Goal: Complete application form

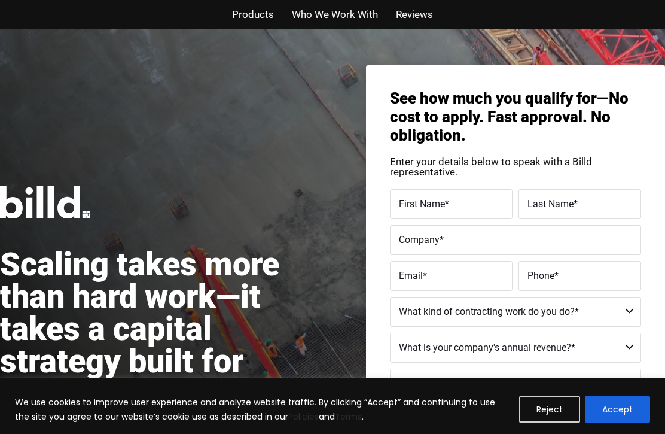
click at [629, 393] on div "We use cookies to improve user experience and analyze website traffic. By click…" at bounding box center [332, 406] width 665 height 56
click at [637, 390] on div "We use cookies to improve user experience and analyze website traffic. By click…" at bounding box center [332, 406] width 665 height 56
click at [628, 396] on button "Accept" at bounding box center [617, 409] width 65 height 26
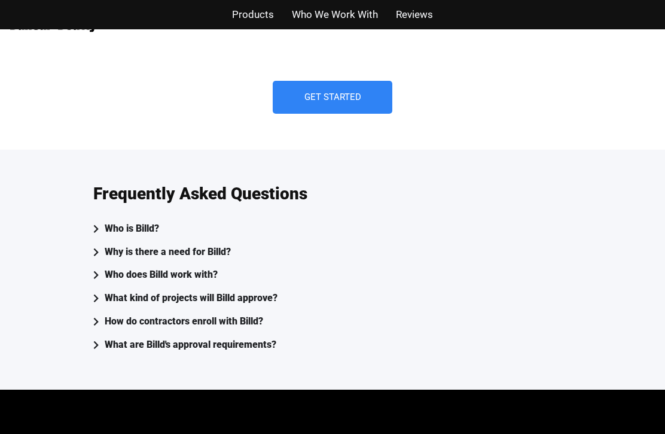
scroll to position [3204, 0]
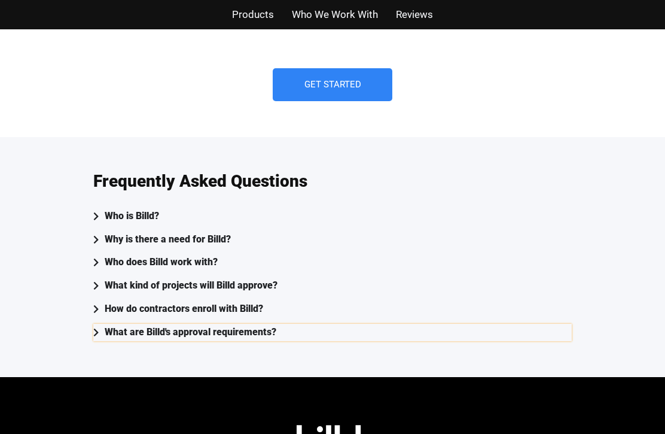
click at [138, 324] on div "What are Billd's approval requirements?" at bounding box center [191, 332] width 172 height 17
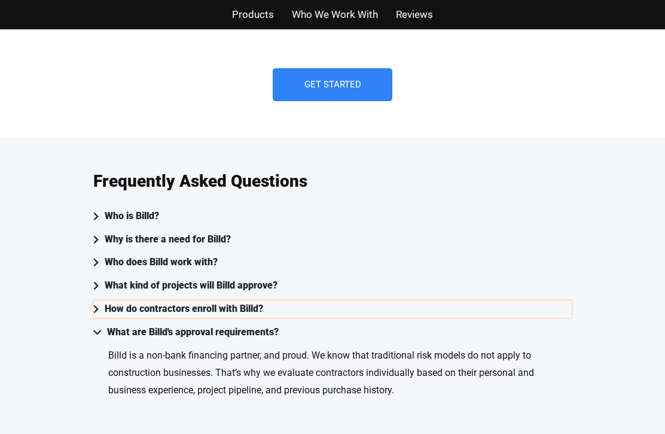
click at [138, 300] on div "How do contractors enroll with Billd?" at bounding box center [184, 308] width 159 height 17
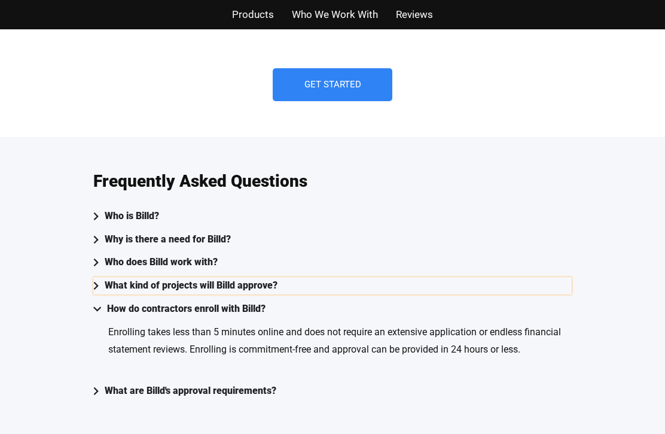
click at [131, 277] on div "What kind of projects will Billd approve?" at bounding box center [191, 285] width 173 height 17
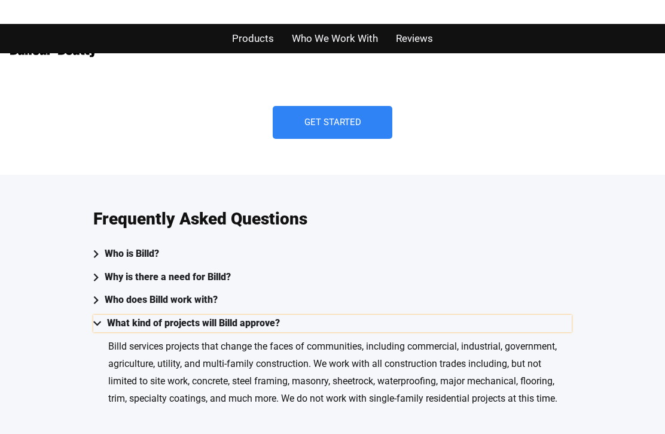
scroll to position [3143, 0]
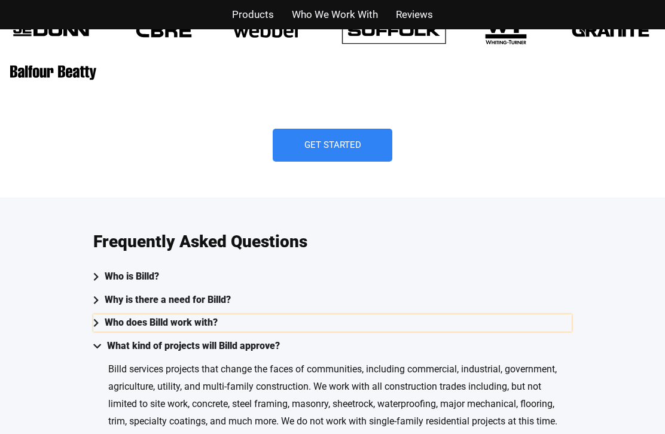
click at [129, 314] on div "Who does Billd work with?" at bounding box center [161, 322] width 113 height 17
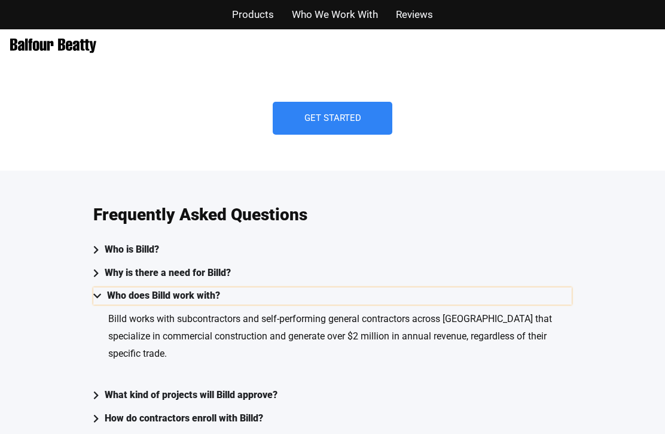
scroll to position [3170, 0]
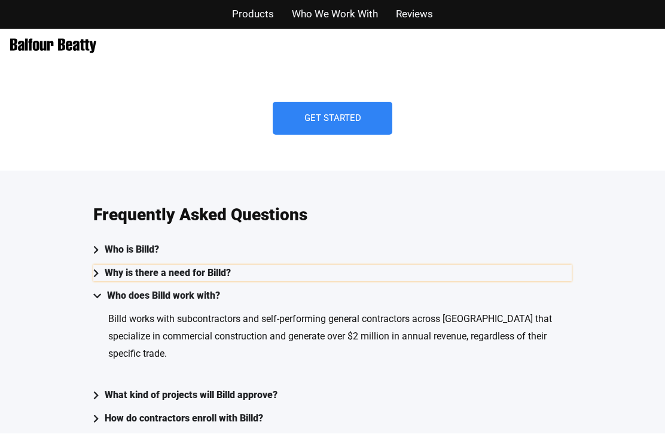
click at [134, 265] on div "Why is there a need for Billd?" at bounding box center [168, 273] width 126 height 17
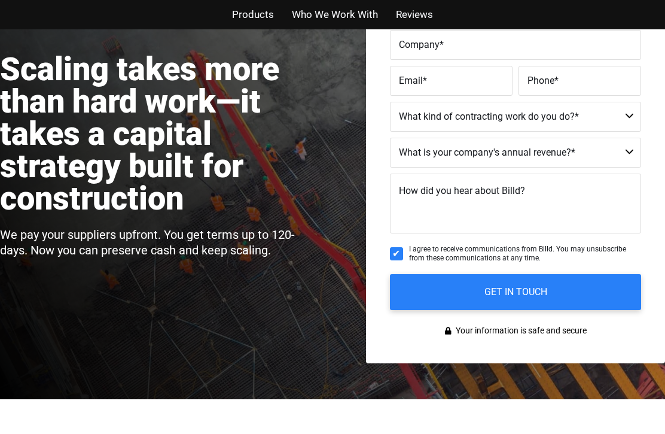
scroll to position [0, 0]
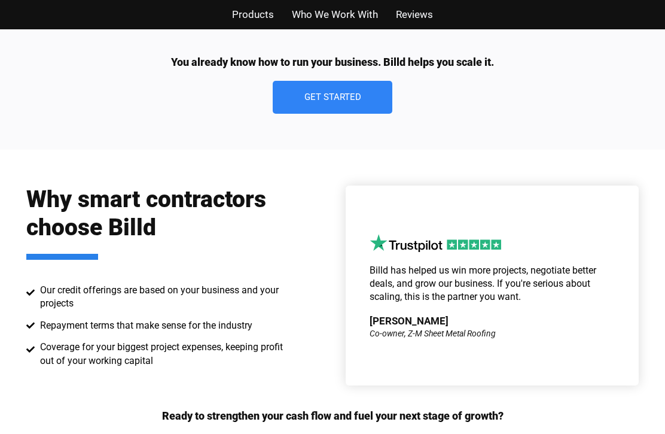
scroll to position [1584, 0]
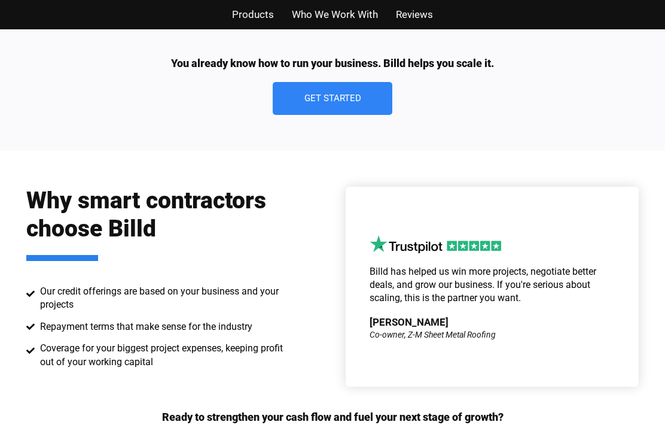
click at [346, 14] on span "Who We Work With" at bounding box center [335, 14] width 86 height 17
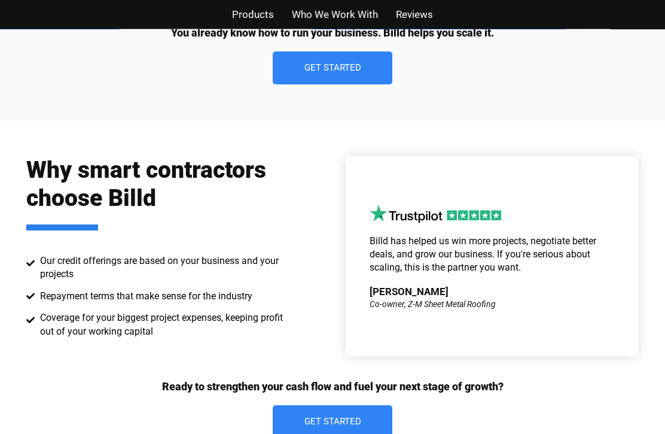
scroll to position [1664, 0]
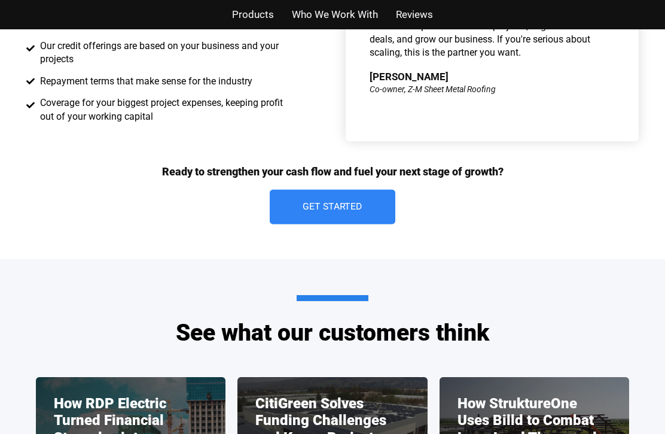
click at [317, 199] on link "Get Started" at bounding box center [333, 206] width 126 height 35
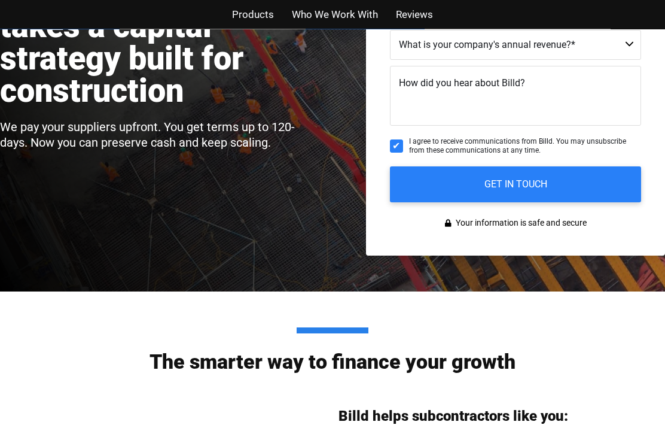
scroll to position [63, 0]
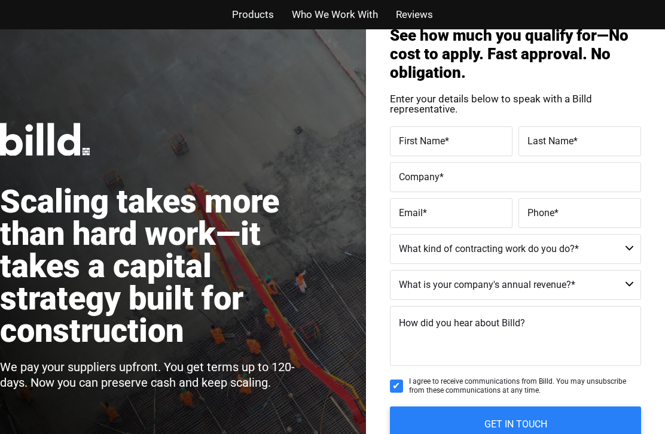
click at [463, 133] on label "First Name *" at bounding box center [451, 141] width 105 height 17
click at [463, 133] on input "First Name *" at bounding box center [451, 141] width 123 height 30
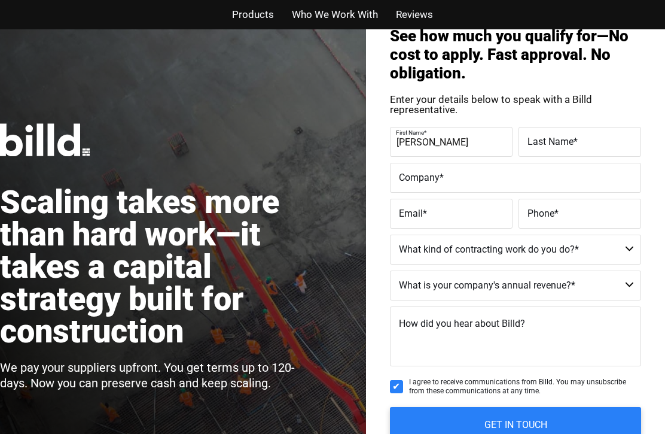
type input "Sean"
click at [564, 133] on label "Last Name *" at bounding box center [580, 141] width 105 height 17
click at [564, 133] on input "Last Name *" at bounding box center [580, 142] width 123 height 30
type input "Safari"
click at [463, 184] on label "Company *" at bounding box center [515, 177] width 233 height 17
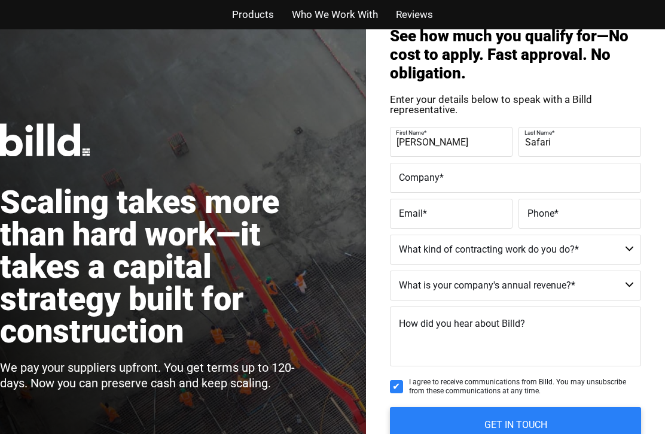
click at [463, 184] on input "Company *" at bounding box center [515, 178] width 251 height 30
type input "Safari Builders Inc DBA Safari Roofing & Remodeling"
click at [453, 215] on label "Email *" at bounding box center [451, 213] width 105 height 17
click at [453, 215] on input "Email *" at bounding box center [451, 214] width 123 height 30
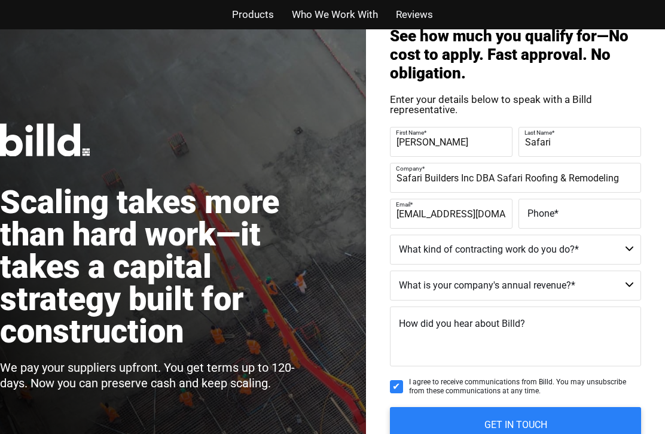
type input "safaribuilders1@gmail.com"
click at [585, 205] on label "Phone *" at bounding box center [580, 213] width 105 height 17
click at [585, 205] on input "Phone *" at bounding box center [580, 214] width 123 height 30
type input "(855) 772-3274"
click at [612, 252] on select "Commercial Commercial and Residential Residential Not a Contractor" at bounding box center [515, 250] width 251 height 30
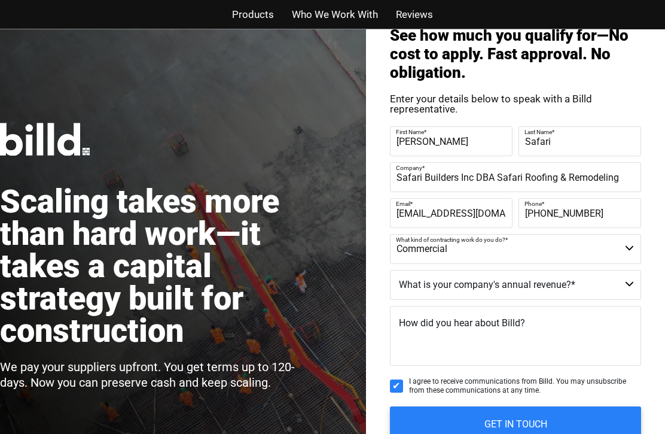
scroll to position [63, 0]
click at [625, 242] on select "Commercial Commercial and Residential Residential Not a Contractor" at bounding box center [515, 249] width 251 height 30
select select "Commercial and Residential"
click at [624, 247] on select "Commercial Commercial and Residential Residential Not a Contractor" at bounding box center [515, 249] width 251 height 30
click at [618, 282] on select "$40M + $25M - $40M $8M - $25M $4M - $8M $2M - $4M $1M - $2M Less than $1M" at bounding box center [515, 285] width 251 height 30
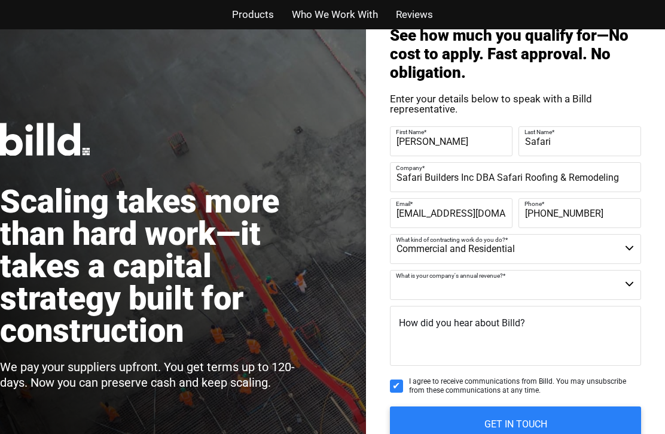
select select "$1M - $2M"
click at [624, 280] on select "$40M + $25M - $40M $8M - $25M $4M - $8M $2M - $4M $1M - $2M Less than $1M" at bounding box center [515, 285] width 251 height 30
click at [565, 342] on textarea "How did you hear about Billd?" at bounding box center [515, 336] width 251 height 60
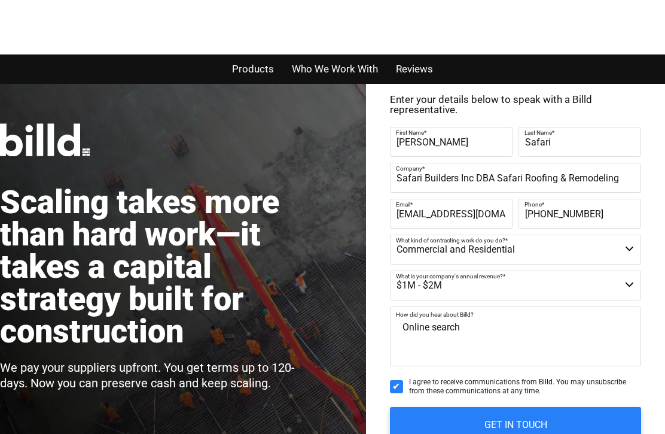
scroll to position [119, 0]
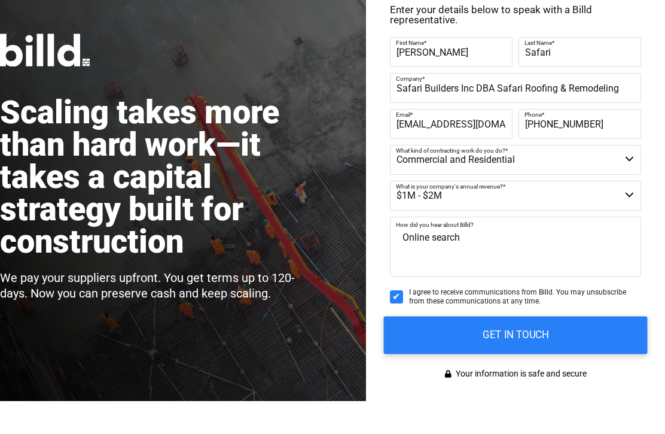
type textarea "Online search"
click at [518, 349] on input "GET IN TOUCH" at bounding box center [516, 368] width 264 height 38
